Goal: Transaction & Acquisition: Purchase product/service

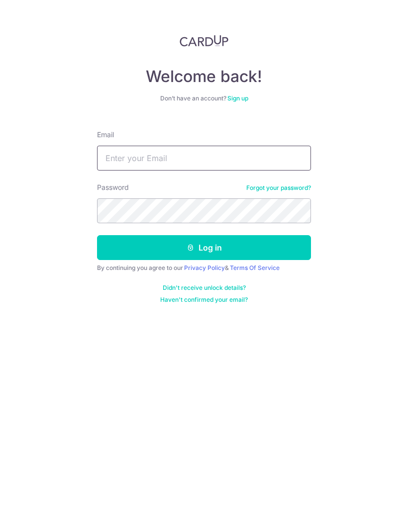
click at [191, 165] on input "Email" at bounding box center [204, 158] width 214 height 25
type input "E"
type input "Eqa.shakinah@gmail.com"
click at [241, 259] on button "Log in" at bounding box center [204, 247] width 214 height 25
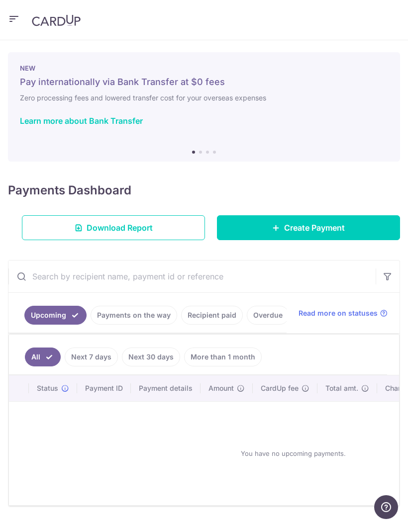
click at [357, 227] on link "Create Payment" at bounding box center [308, 227] width 183 height 25
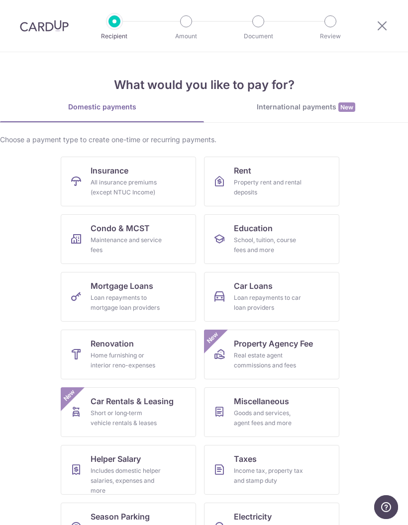
click at [159, 347] on link "Renovation Home furnishing or interior reno-expenses" at bounding box center [128, 355] width 135 height 50
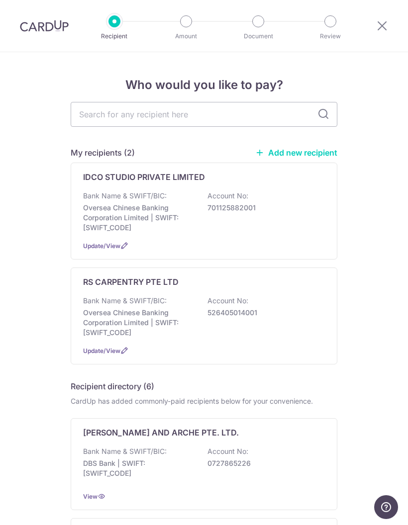
click at [241, 226] on div "Bank Name & SWIFT/BIC: Oversea Chinese Banking Corporation Limited | SWIFT: OCB…" at bounding box center [204, 212] width 242 height 42
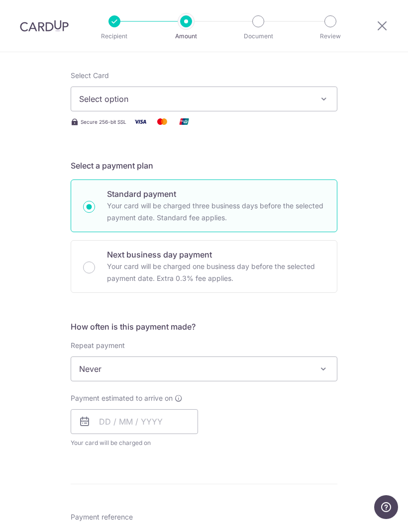
scroll to position [122, 0]
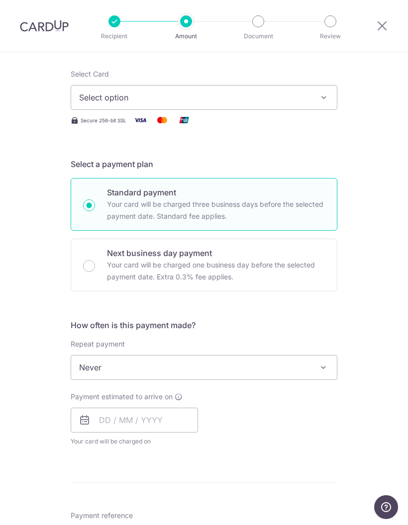
click at [293, 367] on span "Never" at bounding box center [204, 368] width 266 height 24
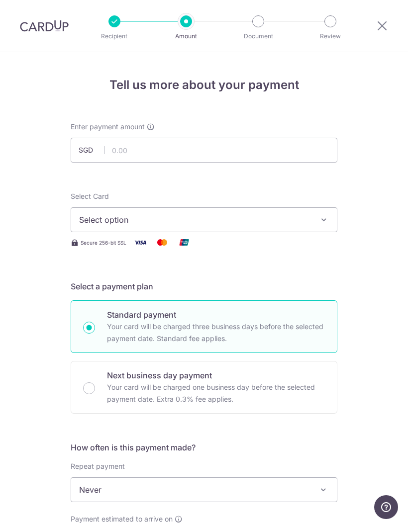
scroll to position [0, 0]
click at [387, 27] on icon at bounding box center [382, 25] width 12 height 12
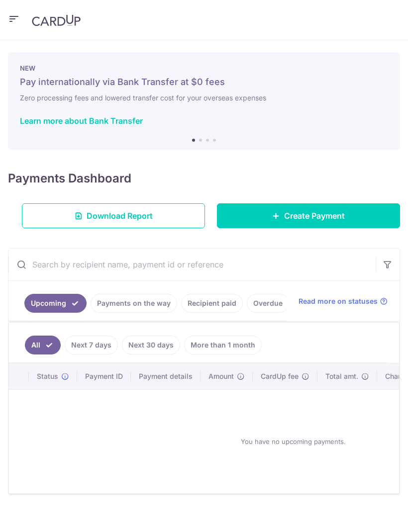
click at [338, 212] on span "Create Payment" at bounding box center [314, 216] width 61 height 12
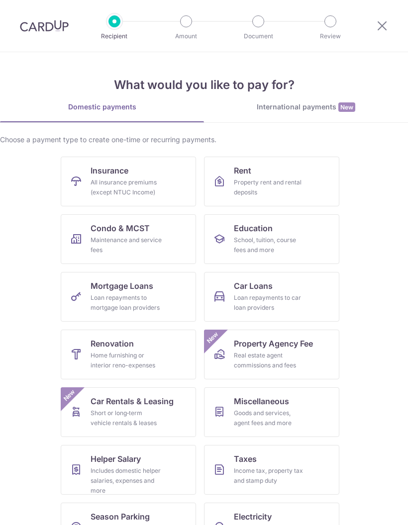
click at [144, 351] on div "Home furnishing or interior reno-expenses" at bounding box center [127, 361] width 72 height 20
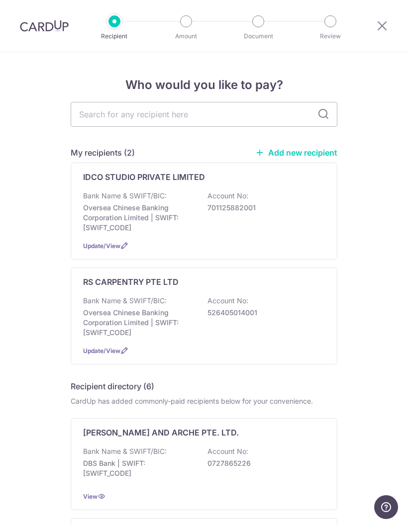
click at [251, 208] on div "Bank Name & SWIFT/BIC: Oversea Chinese Banking Corporation Limited | SWIFT: [SW…" at bounding box center [204, 212] width 242 height 42
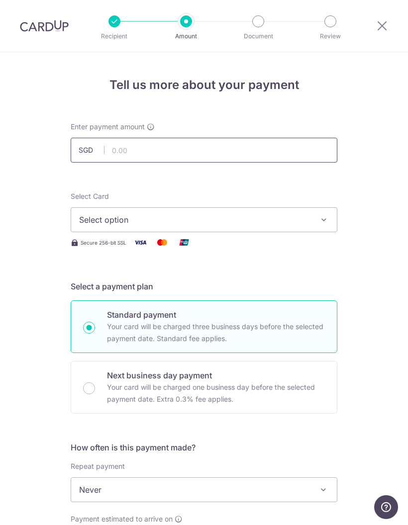
click at [198, 151] on input "text" at bounding box center [204, 150] width 267 height 25
click at [305, 210] on button "Select option" at bounding box center [204, 219] width 267 height 25
type input "18,380.00"
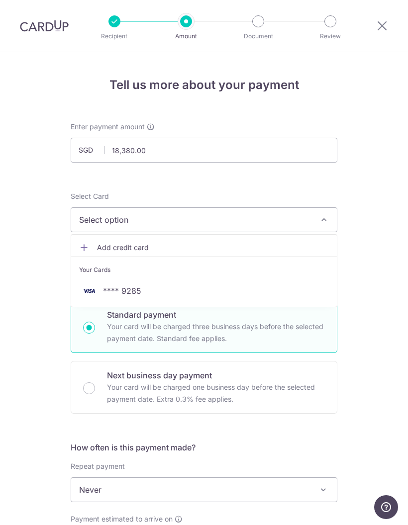
click at [170, 289] on span "**** 9285" at bounding box center [204, 291] width 250 height 12
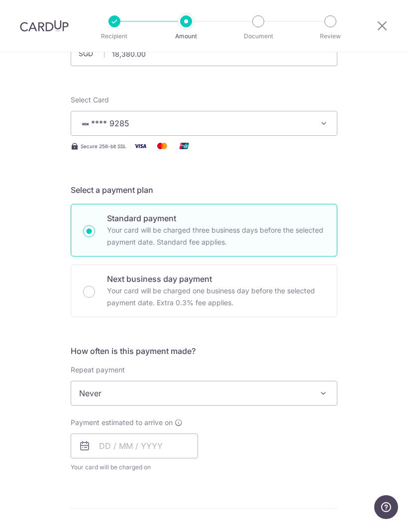
scroll to position [97, 0]
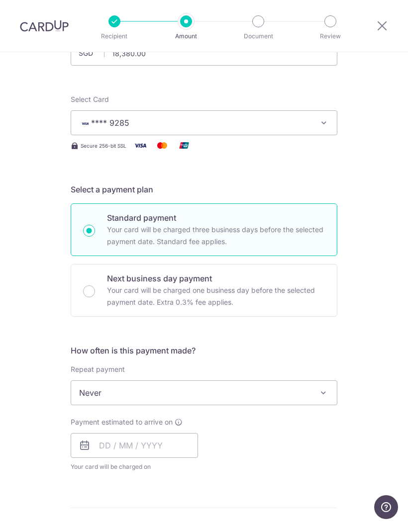
click at [305, 391] on span "Never" at bounding box center [204, 393] width 266 height 24
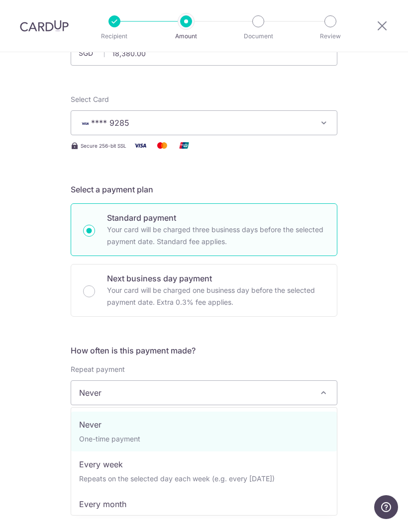
scroll to position [0, 0]
click at [369, 361] on div "Tell us more about your payment Enter payment amount SGD 18,380.00 18380.00 Sel…" at bounding box center [204, 440] width 408 height 971
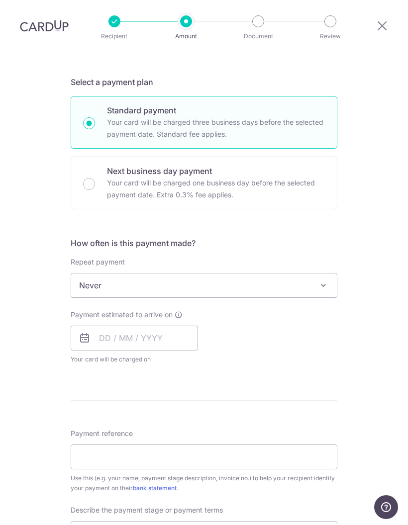
scroll to position [205, 0]
click at [321, 287] on span at bounding box center [323, 285] width 12 height 12
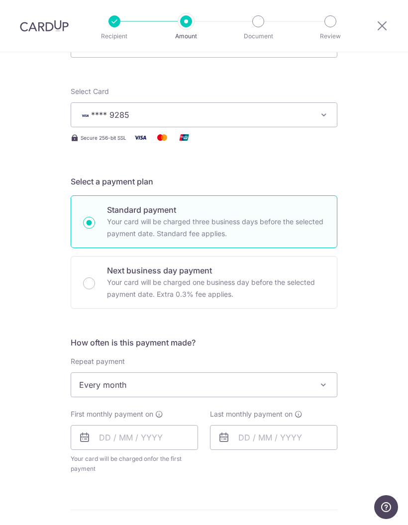
scroll to position [116, 0]
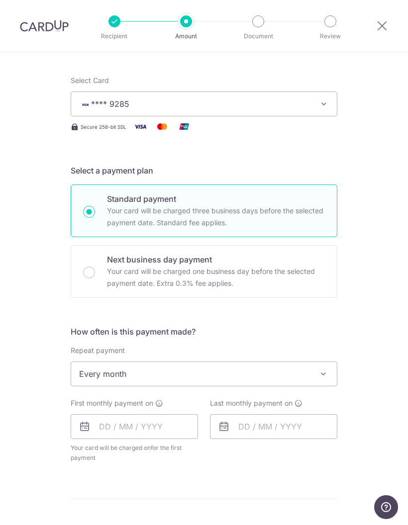
click at [313, 371] on span "Every month" at bounding box center [204, 374] width 266 height 24
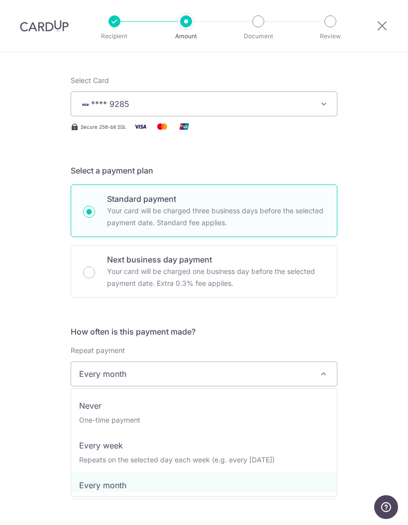
scroll to position [0, 0]
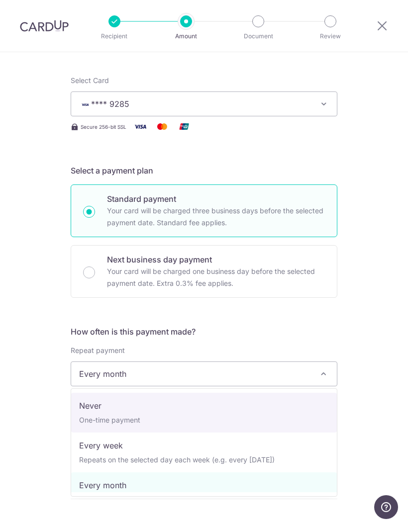
select select "1"
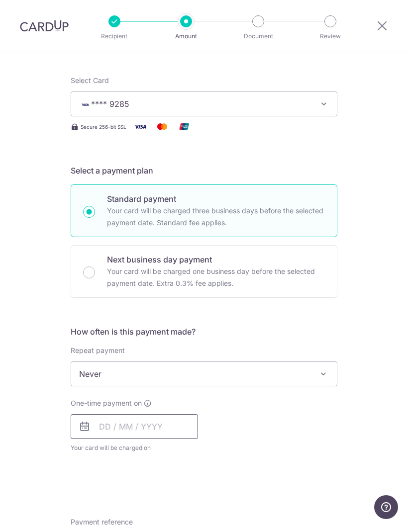
click at [82, 419] on input "text" at bounding box center [134, 426] width 127 height 25
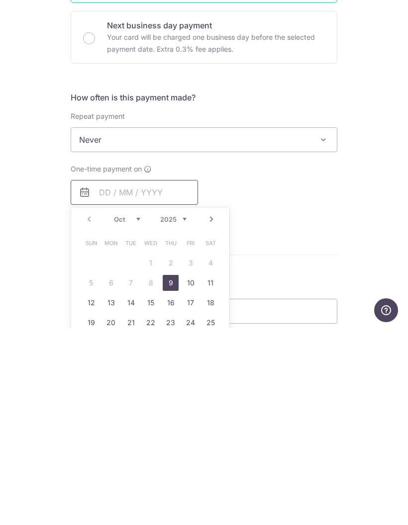
scroll to position [155, 0]
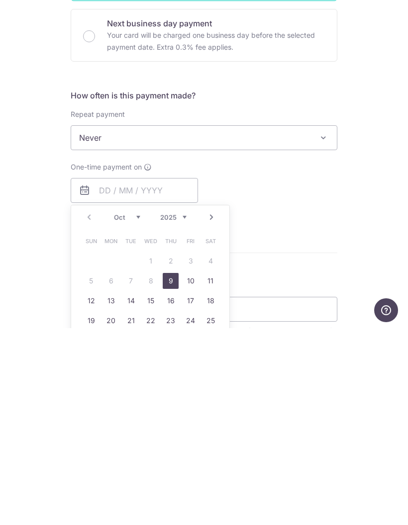
click at [147, 360] on icon at bounding box center [148, 364] width 8 height 8
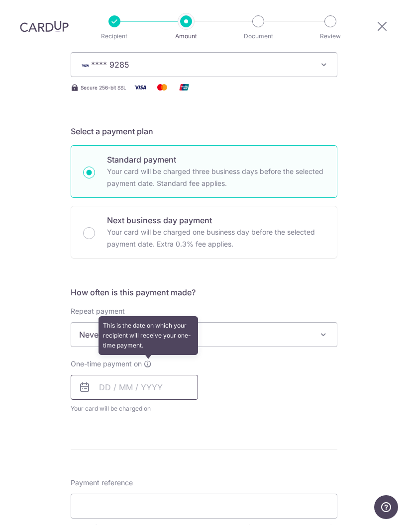
click at [144, 375] on input "text" at bounding box center [134, 387] width 127 height 25
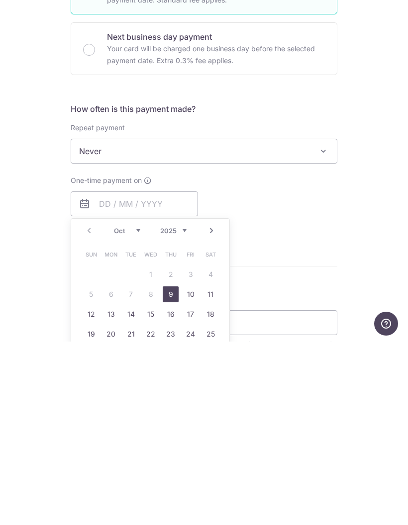
click at [172, 470] on link "9" at bounding box center [171, 478] width 16 height 16
type input "[DATE]"
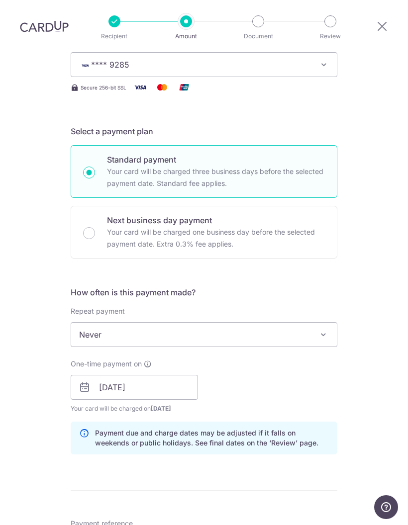
click at [335, 164] on div "Standard payment Your card will be charged three business days before the selec…" at bounding box center [204, 201] width 267 height 113
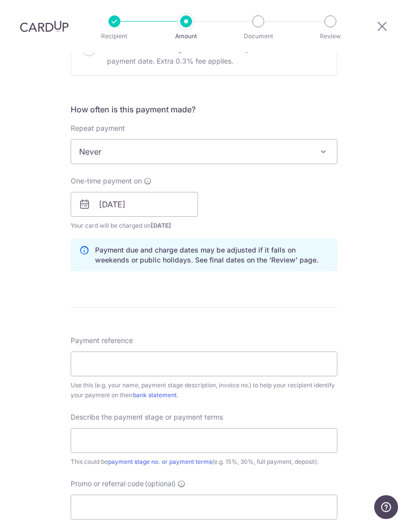
scroll to position [348, 0]
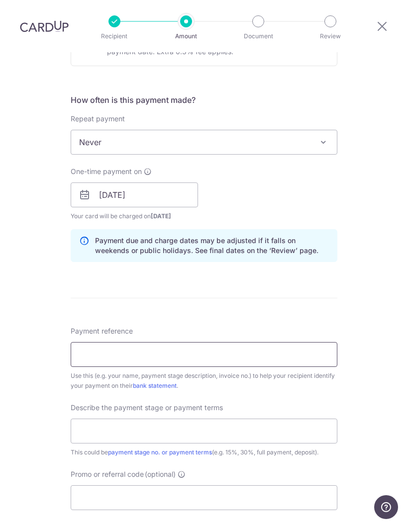
click at [291, 342] on input "Payment reference" at bounding box center [204, 354] width 267 height 25
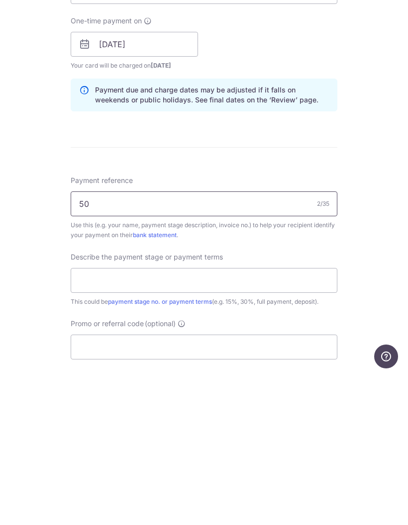
type input "5"
type input "40% b4 commencement work"
click at [100, 419] on input "text" at bounding box center [204, 431] width 267 height 25
type input "40%"
click at [264, 486] on input "Promo or referral code (optional)" at bounding box center [204, 498] width 267 height 25
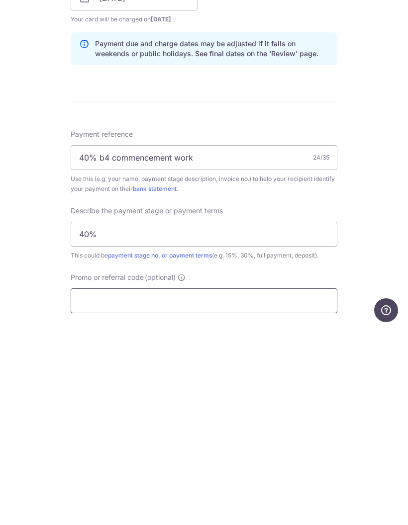
click at [80, 486] on input "Promo or referral code (optional)" at bounding box center [204, 498] width 267 height 25
click at [78, 486] on input "Promo or referral code (optional)" at bounding box center [204, 498] width 267 height 25
paste input "RENO25ONE"
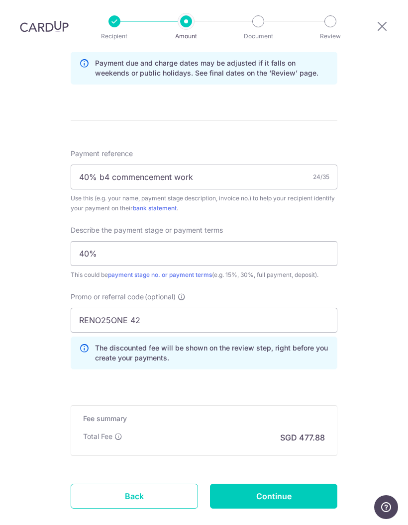
scroll to position [526, 0]
type input "RENO25ONE 42"
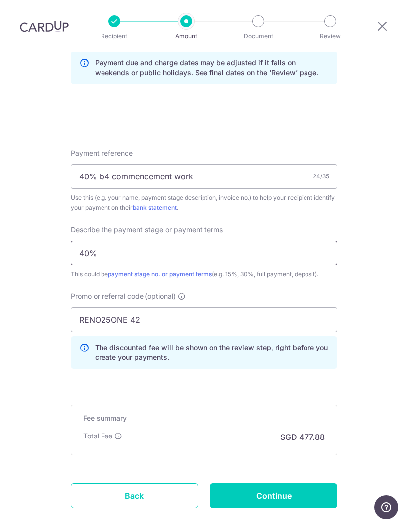
click at [277, 241] on input "40%" at bounding box center [204, 253] width 267 height 25
click at [179, 241] on input "40%" at bounding box center [204, 253] width 267 height 25
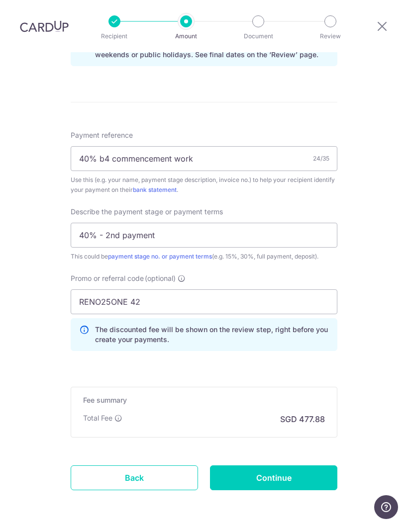
scroll to position [544, 0]
type input "40% - 2nd payment"
click at [306, 466] on input "Continue" at bounding box center [273, 478] width 127 height 25
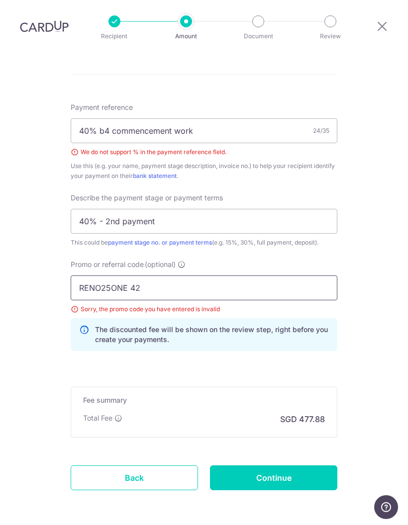
click at [198, 276] on input "RENO25ONE 42" at bounding box center [204, 288] width 267 height 25
click at [180, 276] on input "RENO25ONE 42" at bounding box center [204, 288] width 267 height 25
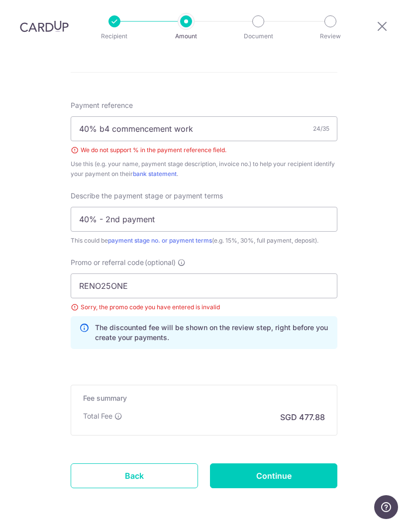
scroll to position [572, 0]
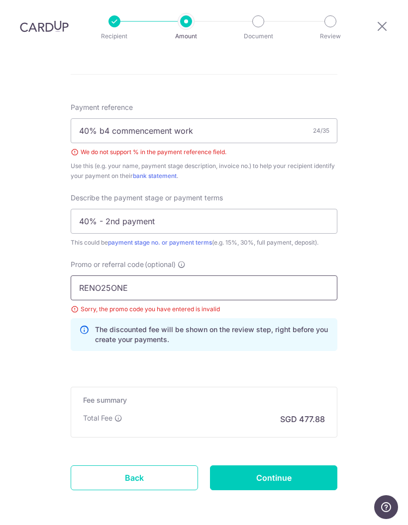
type input "RENO25ONE"
click at [93, 118] on input "40% b4 commencement work" at bounding box center [204, 130] width 267 height 25
click at [97, 118] on input "40% b4 commencement work" at bounding box center [204, 130] width 267 height 25
type input "40perct b4 commencement work"
click at [295, 466] on input "Continue" at bounding box center [273, 478] width 127 height 25
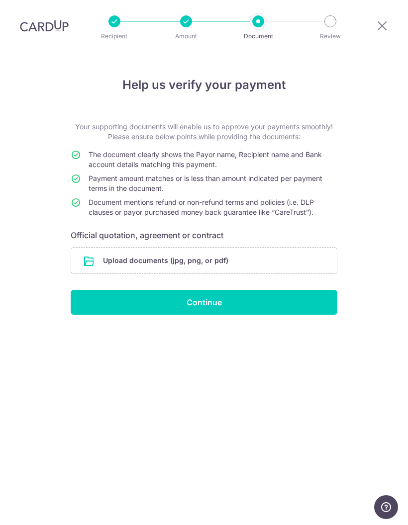
click at [265, 266] on input "file" at bounding box center [204, 261] width 266 height 26
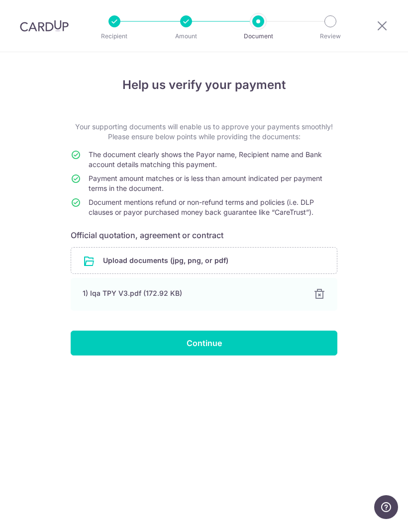
click at [289, 338] on input "Continue" at bounding box center [204, 343] width 267 height 25
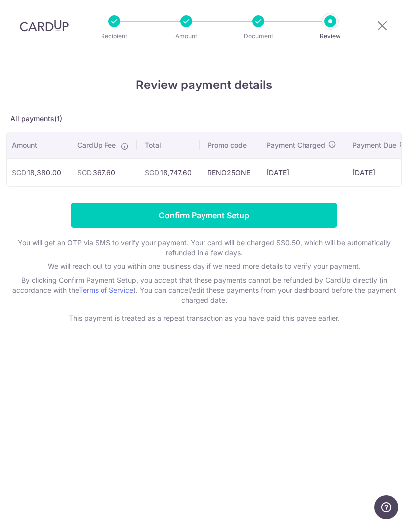
scroll to position [0, 128]
click at [226, 215] on input "Confirm Payment Setup" at bounding box center [204, 215] width 267 height 25
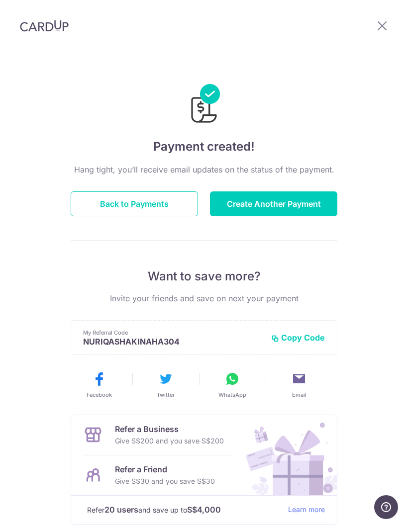
click at [387, 21] on icon at bounding box center [382, 25] width 12 height 12
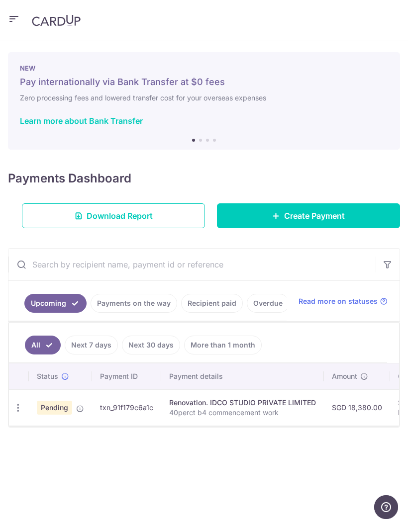
click at [16, 406] on icon "button" at bounding box center [18, 408] width 10 height 10
click at [277, 397] on div at bounding box center [204, 262] width 408 height 525
click at [313, 405] on div "Renovation. IDCO STUDIO PRIVATE LIMITED" at bounding box center [242, 403] width 147 height 10
click at [358, 412] on td "SGD 18,380.00" at bounding box center [357, 408] width 66 height 36
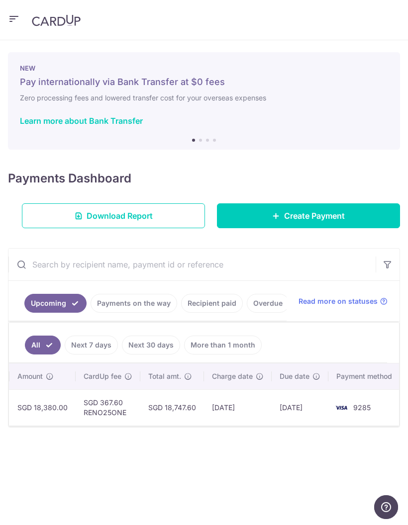
scroll to position [0, 313]
click at [163, 214] on link "Download Report" at bounding box center [113, 216] width 183 height 25
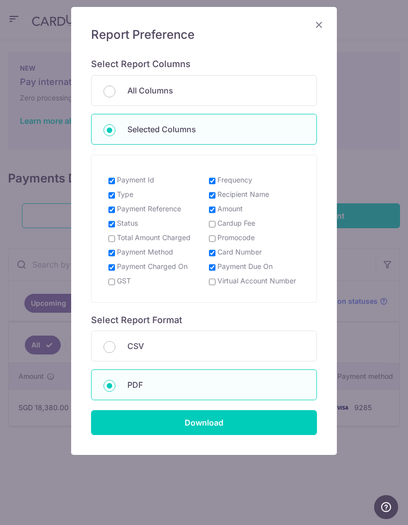
scroll to position [66, 0]
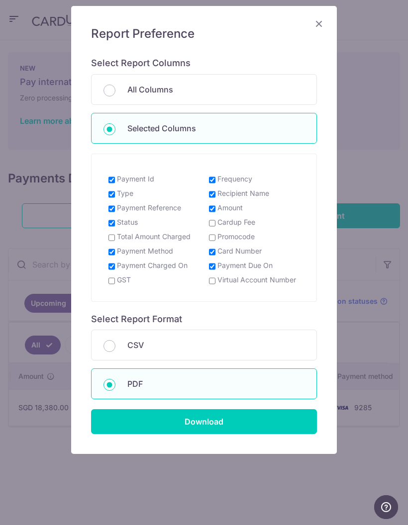
click at [6, 80] on div "Report Preference Select Report Columns All Columns Selected Columns Payment Id…" at bounding box center [204, 262] width 408 height 525
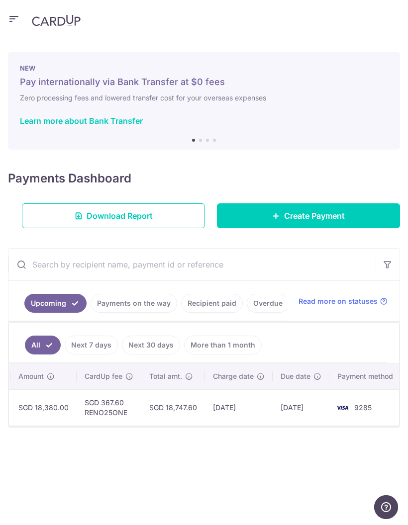
click at [86, 208] on link "Download Report" at bounding box center [113, 216] width 183 height 25
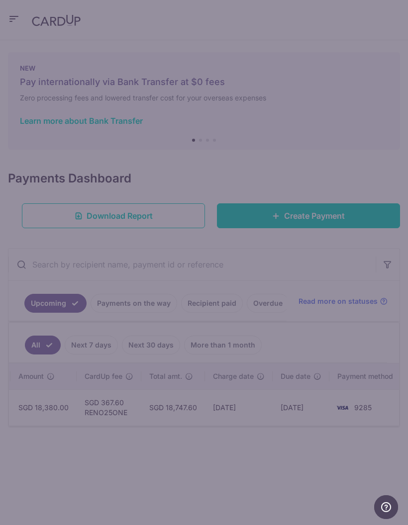
scroll to position [0, 0]
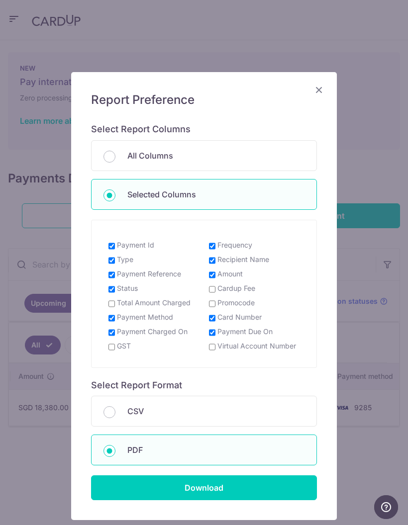
click at [211, 244] on input "Frequency" at bounding box center [212, 246] width 6 height 8
click at [208, 239] on div "Payment Id Frequency Type Recipient Name Payment Reference Amount Status Cardup…" at bounding box center [203, 293] width 201 height 123
click at [214, 246] on input "Frequency" at bounding box center [212, 246] width 6 height 8
checkbox input "true"
click at [215, 486] on input "Download" at bounding box center [204, 488] width 226 height 25
